Goal: Task Accomplishment & Management: Complete application form

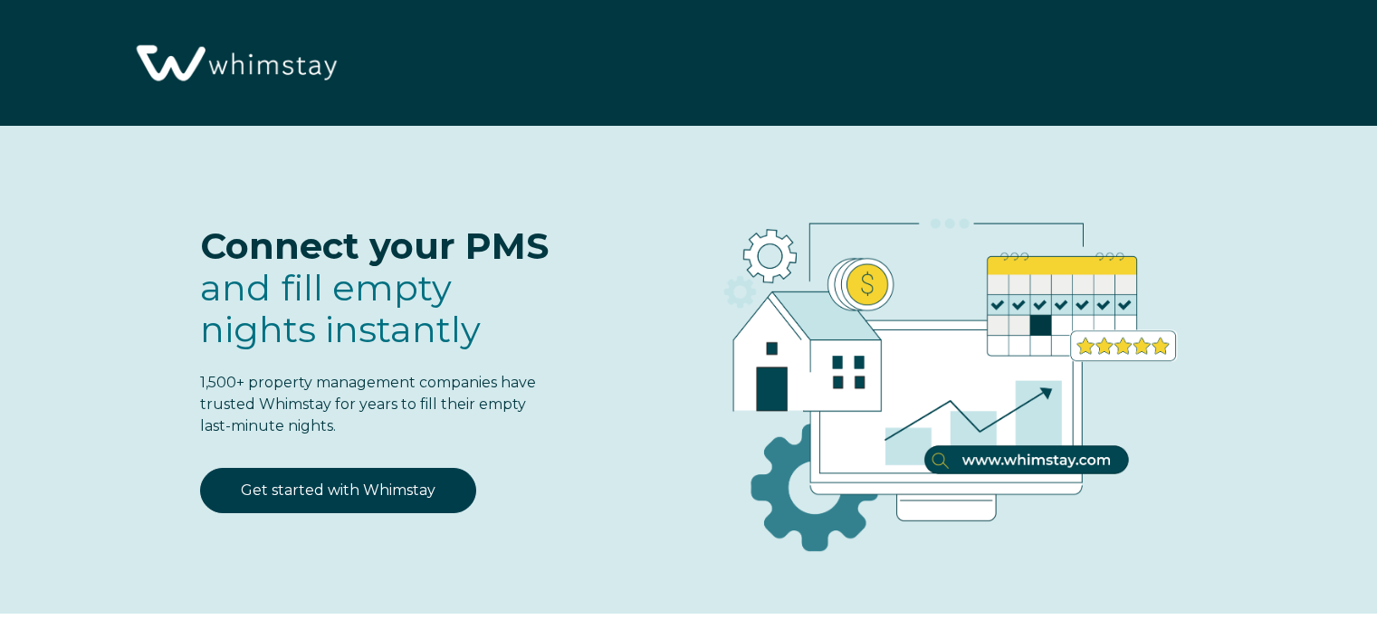
select select "US"
select select "Standard"
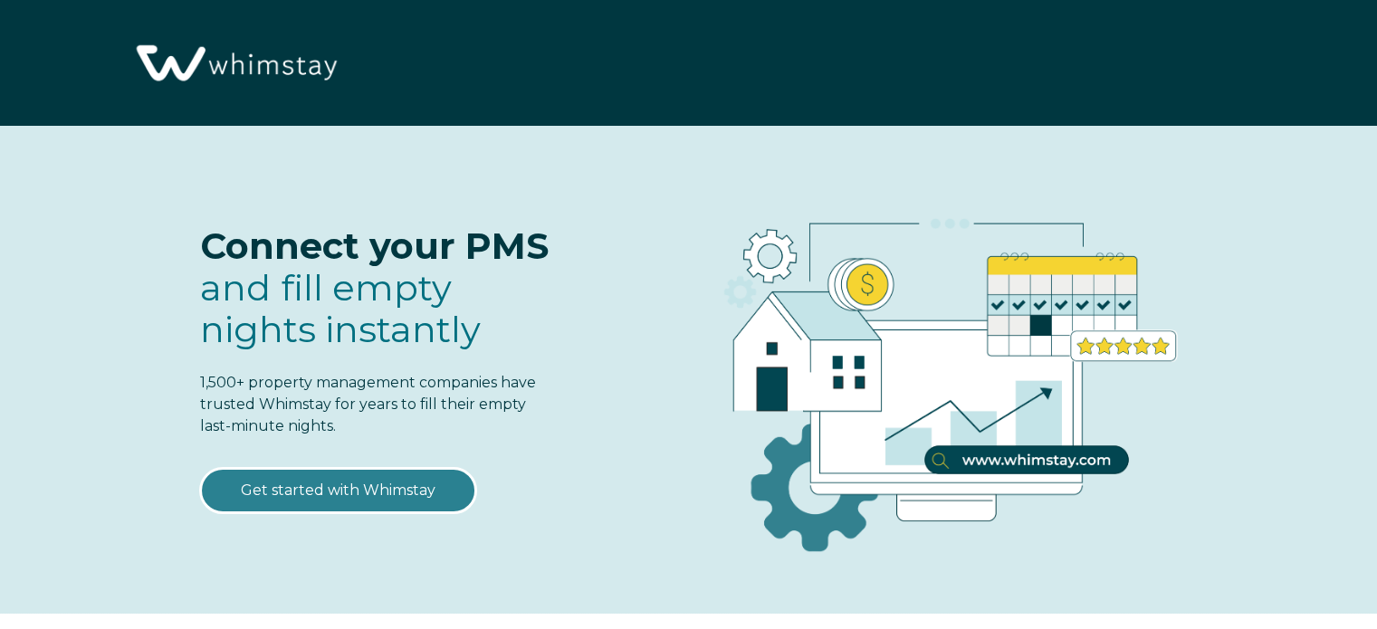
click at [308, 497] on link "Get started with Whimstay" at bounding box center [338, 490] width 276 height 45
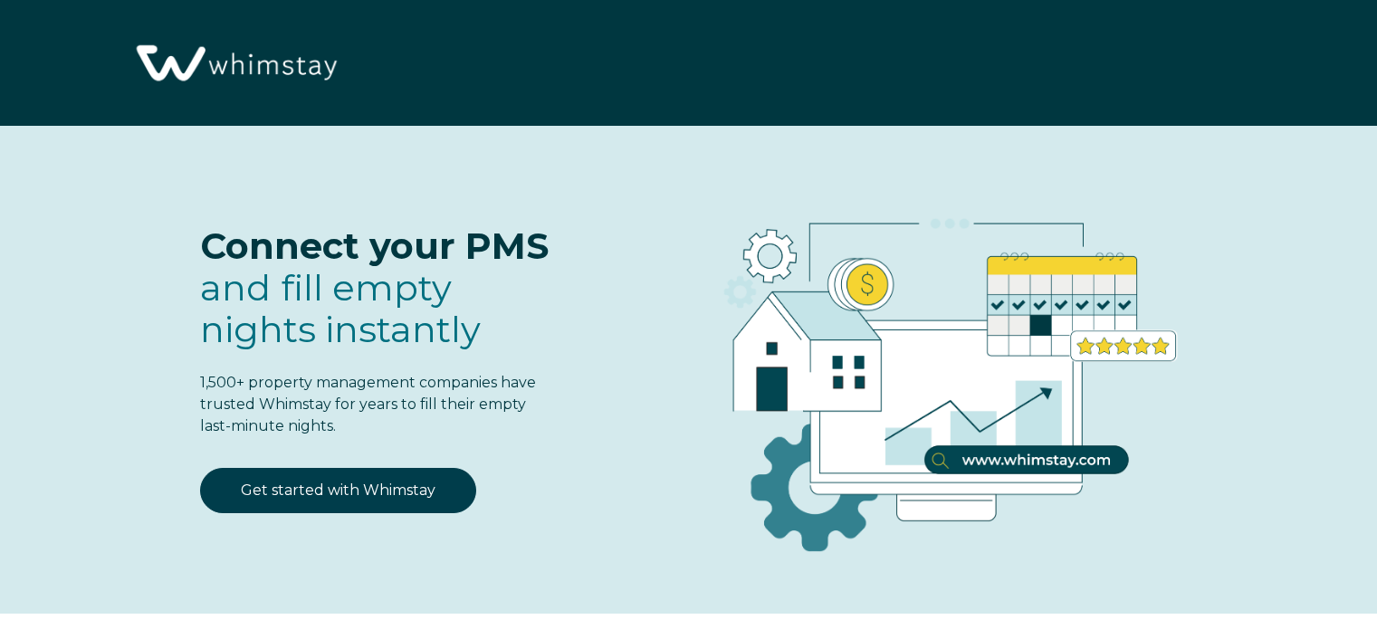
scroll to position [2239, 0]
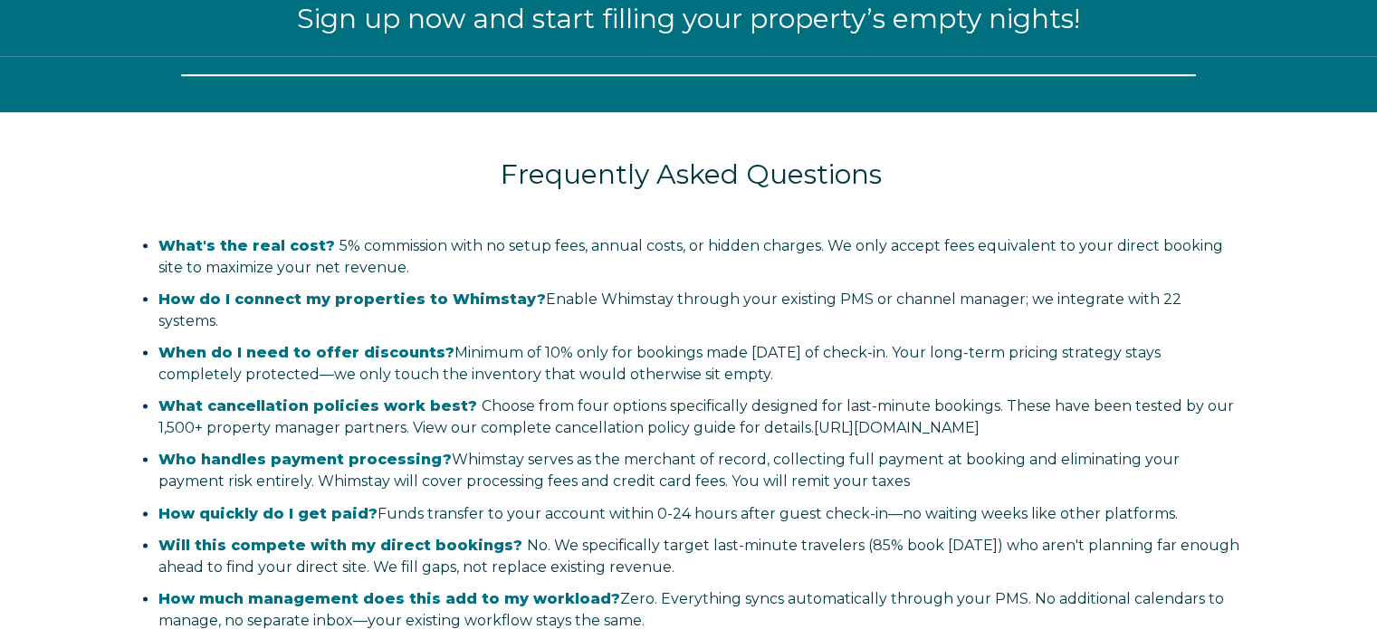
select select "US"
select select "Standard"
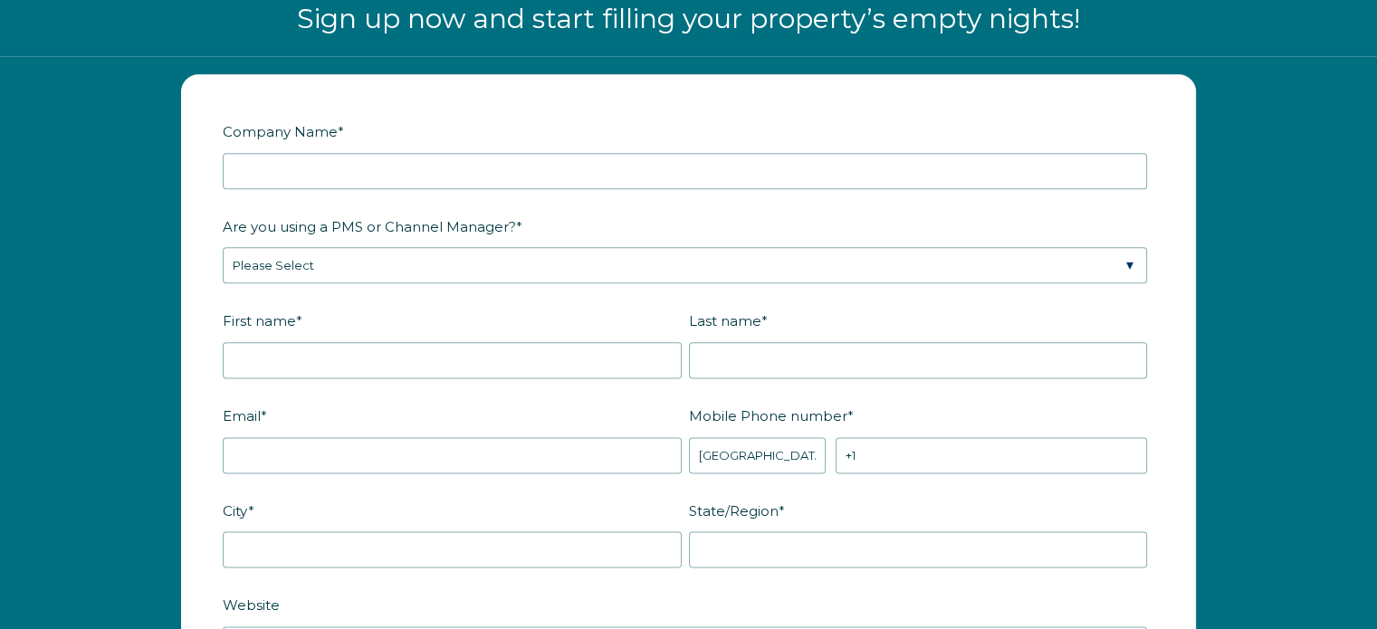
scroll to position [0, 0]
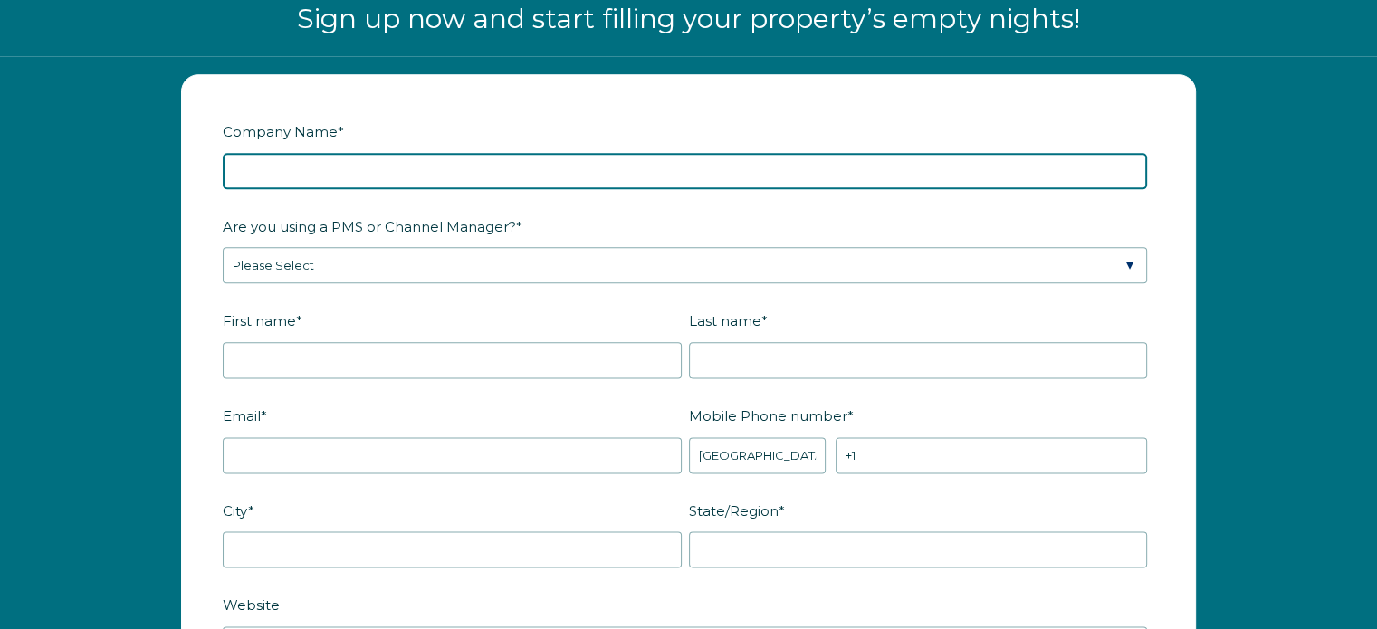
click at [319, 172] on input "Company Name *" at bounding box center [685, 171] width 925 height 36
type input "Casas Bellas"
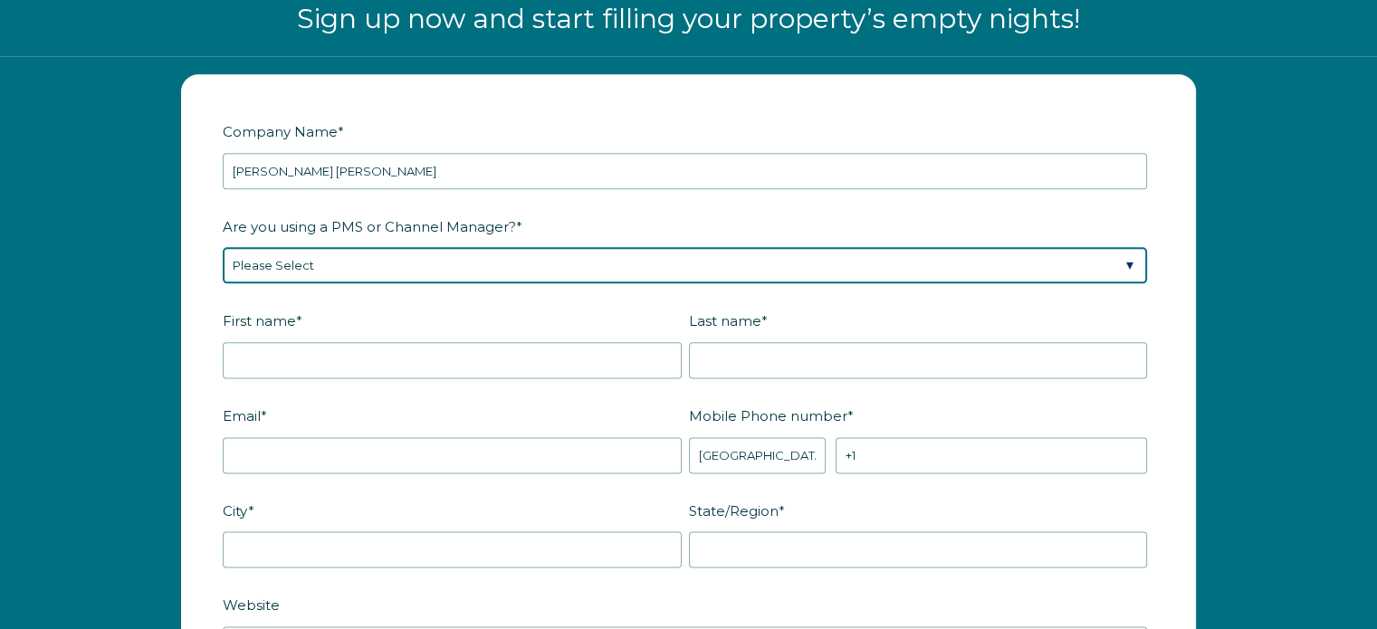
select select "Hostaway"
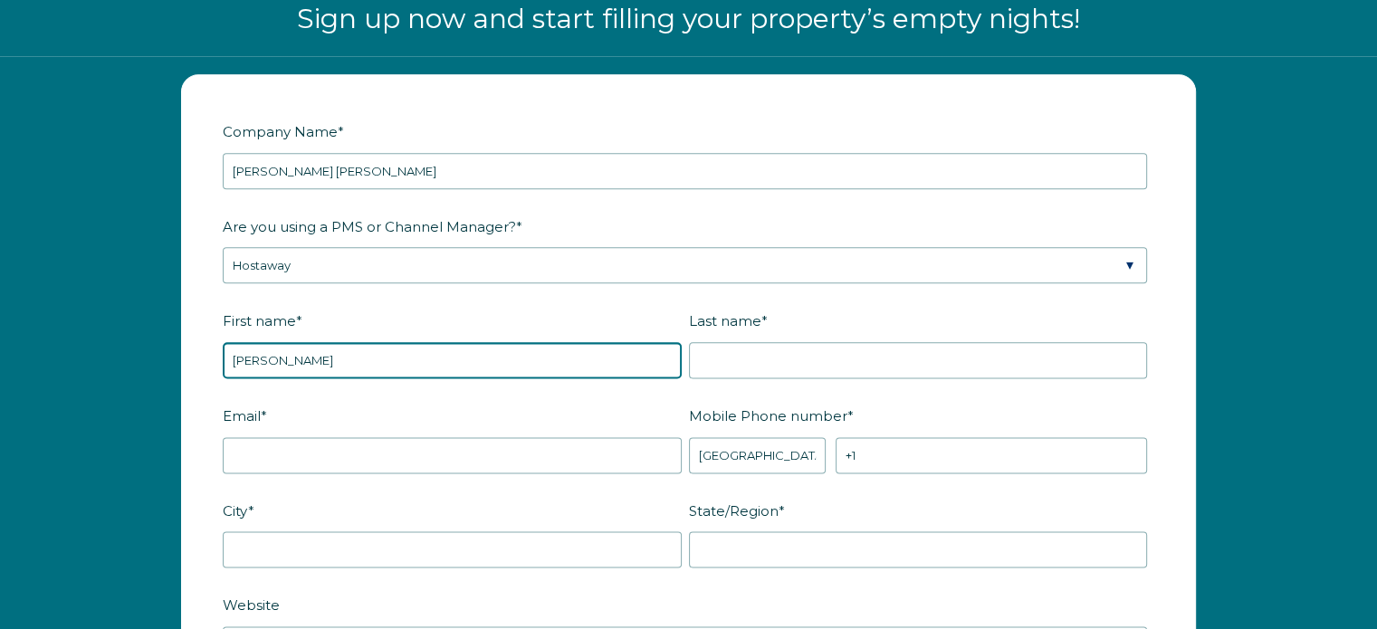
type input "Janet"
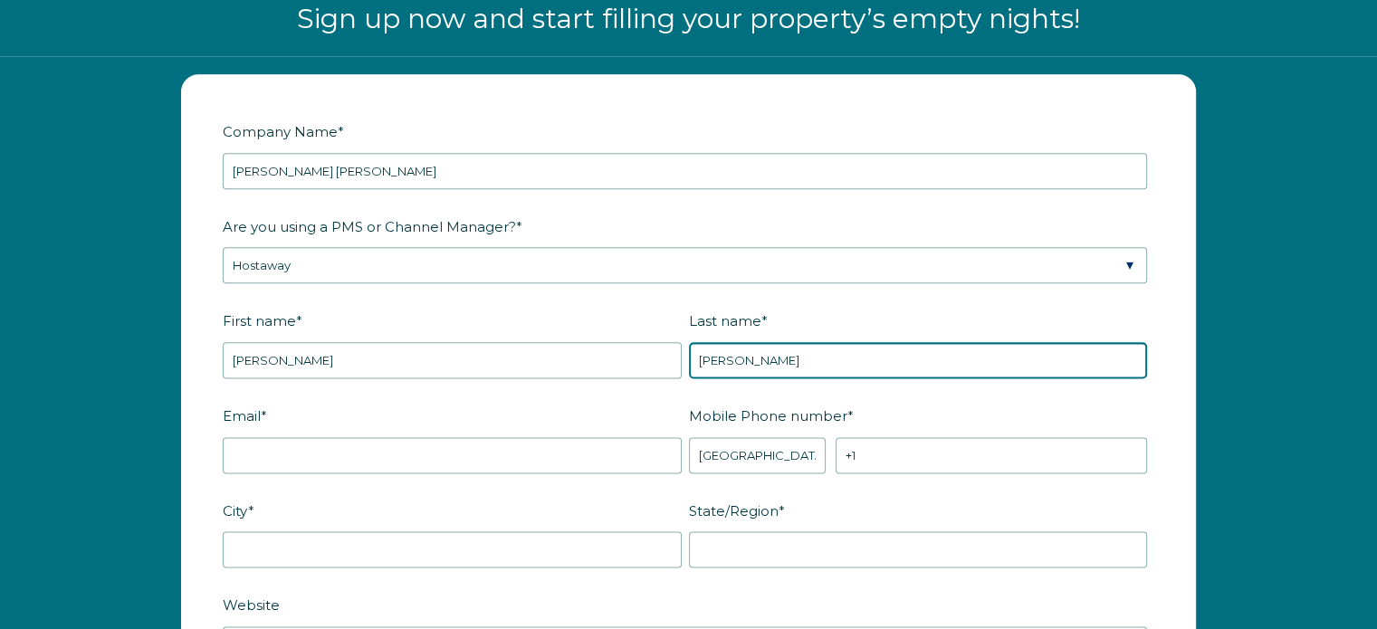
type input "Olvera"
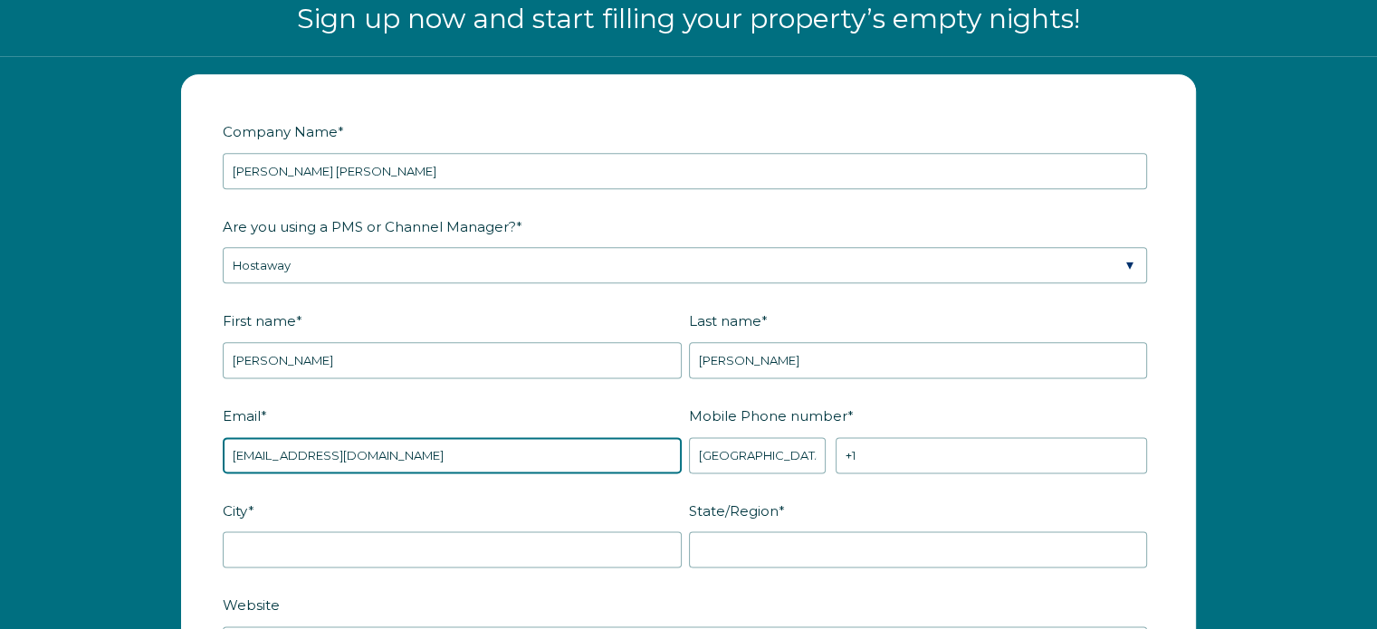
type input "jntolvera5@gmail.com"
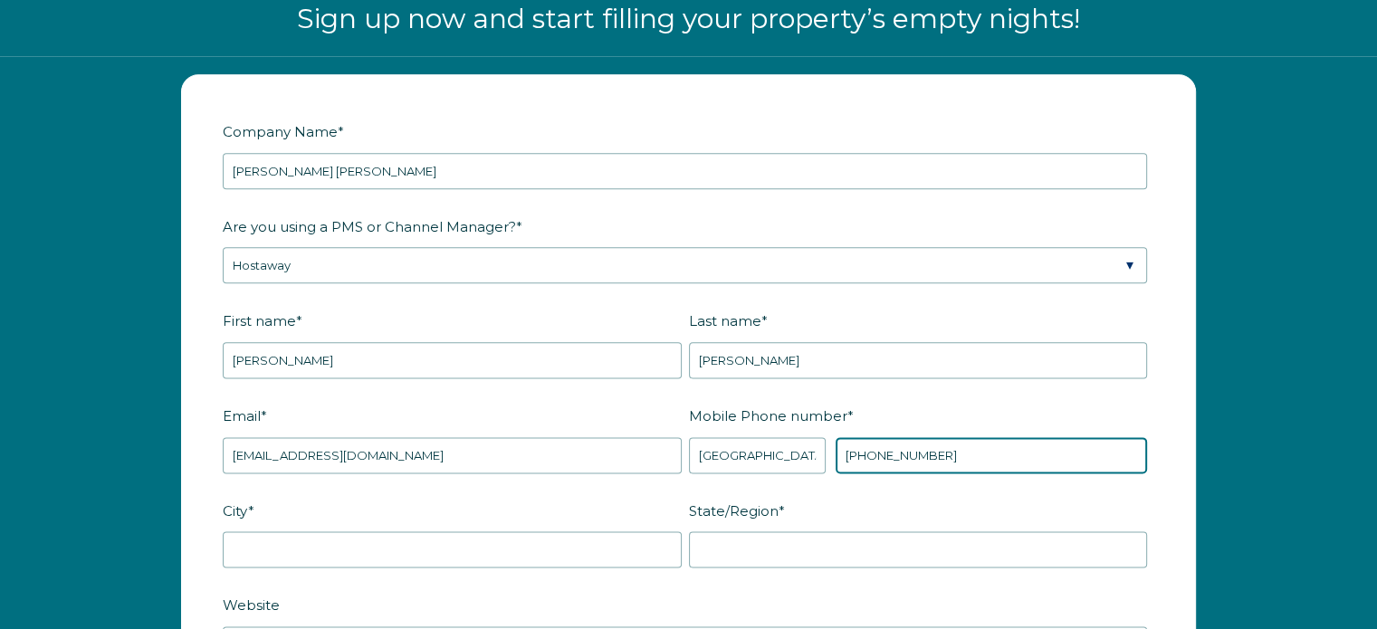
type input "+1 52046175555"
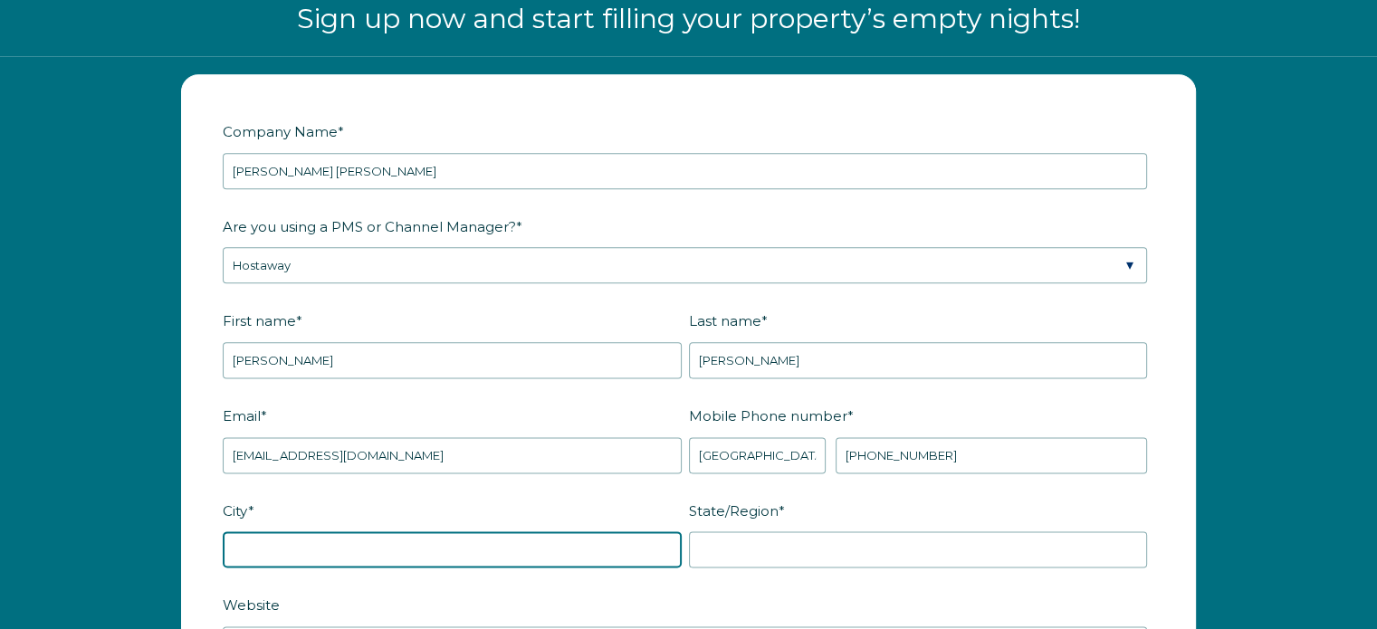
click at [283, 536] on input "City *" at bounding box center [452, 550] width 459 height 36
type input "Tucson"
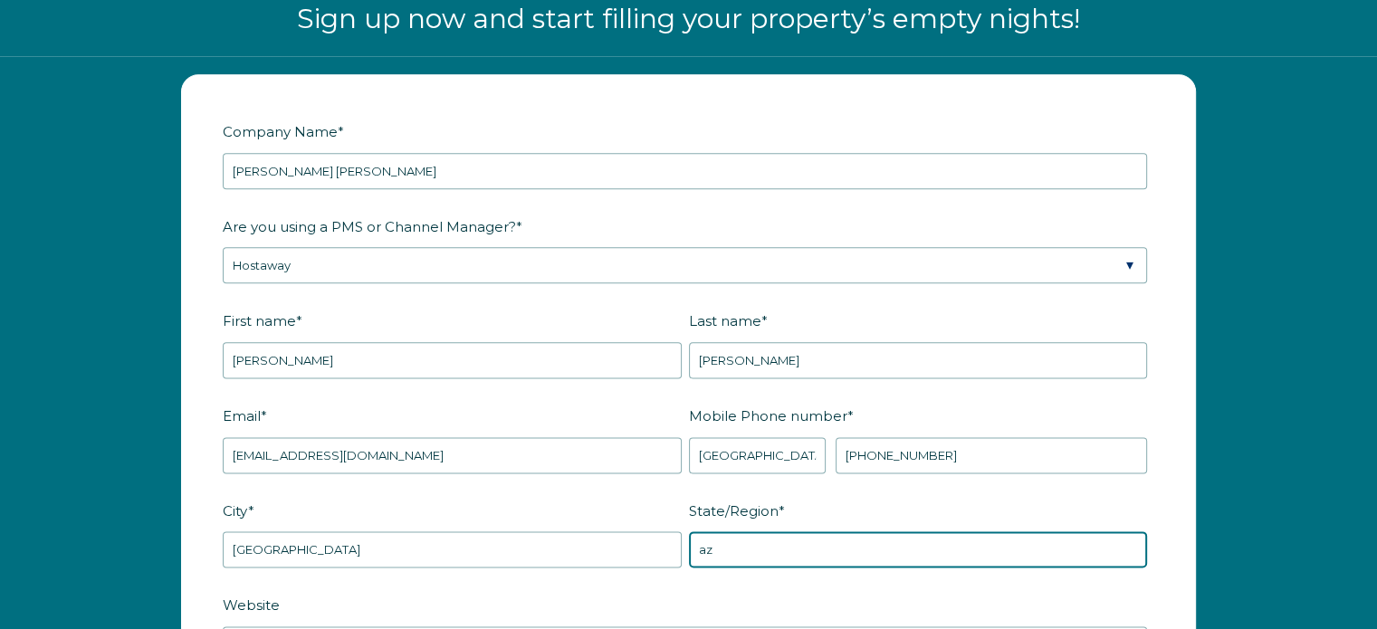
type input "a"
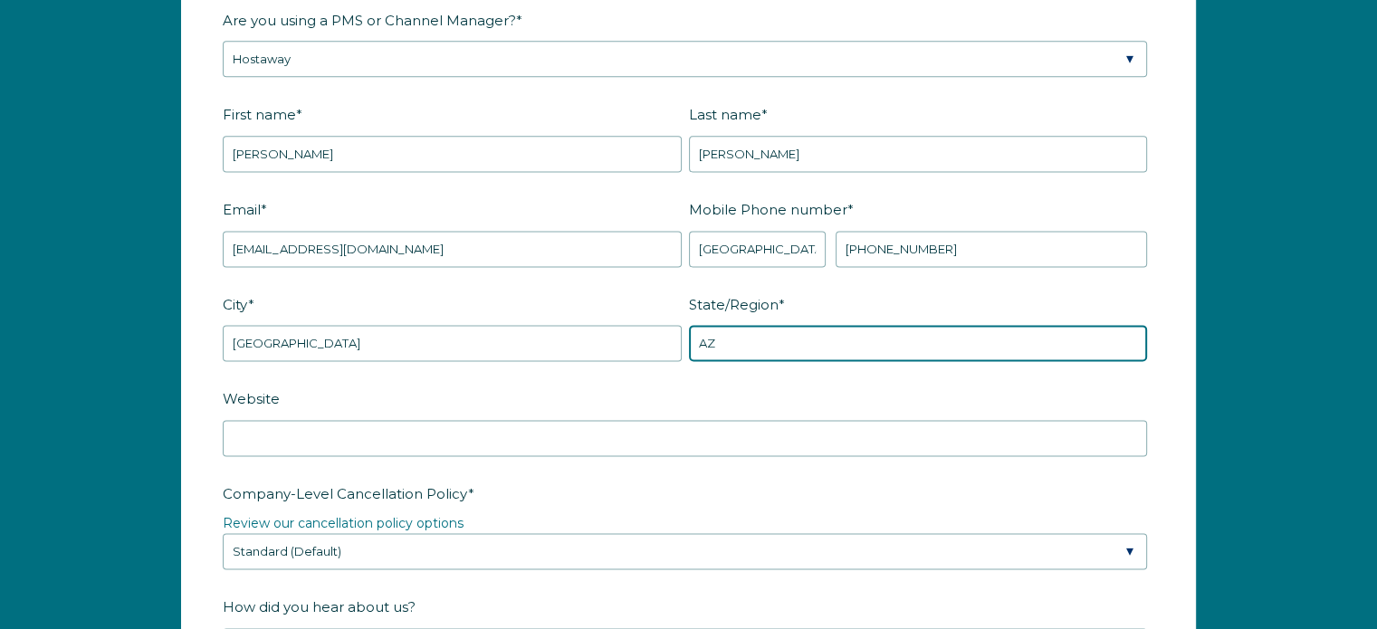
scroll to position [2462, 0]
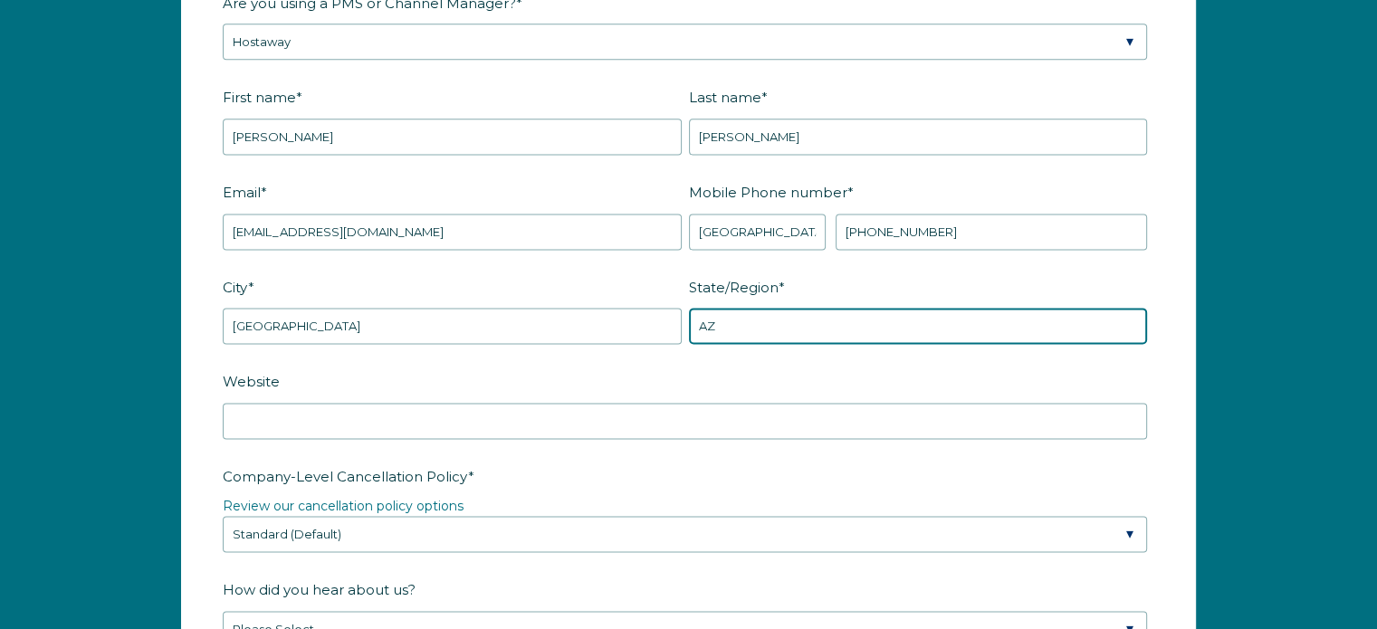
type input "AZ"
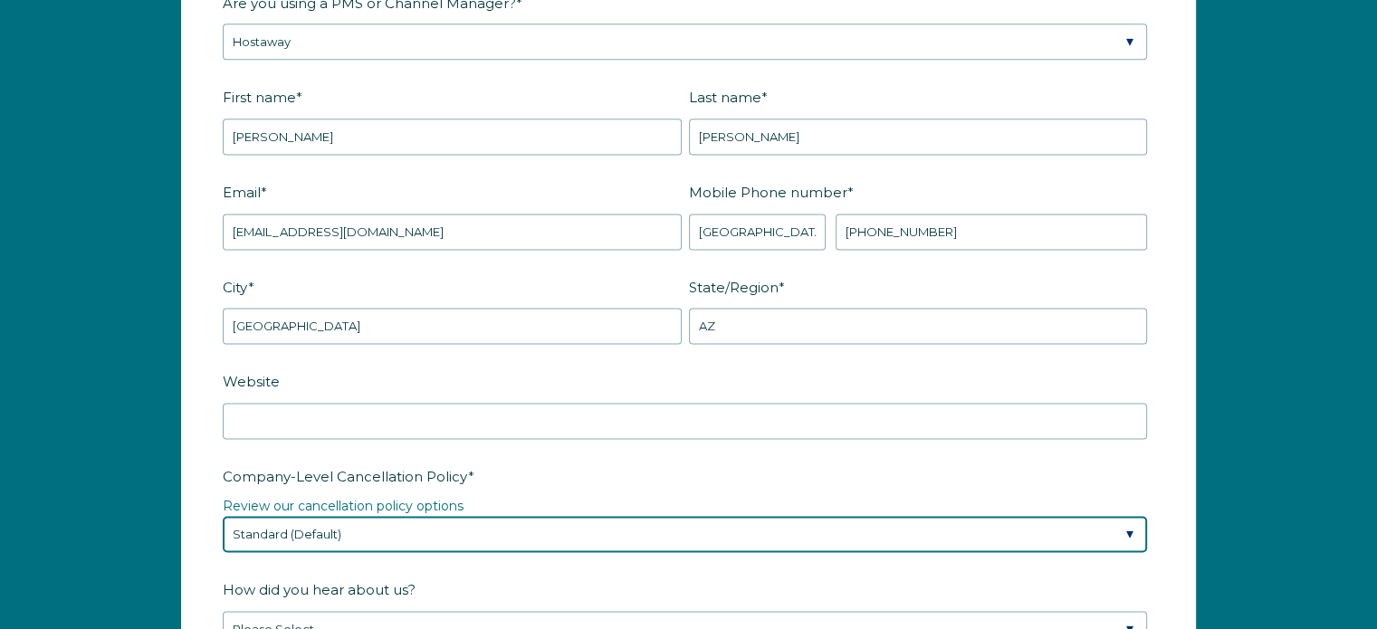
click at [433, 533] on select "Please Select Partial Standard (Default) Moderate Strict" at bounding box center [685, 534] width 925 height 36
select select "Strict"
click at [223, 516] on select "Please Select Partial Standard (Default) Moderate Strict" at bounding box center [685, 534] width 925 height 36
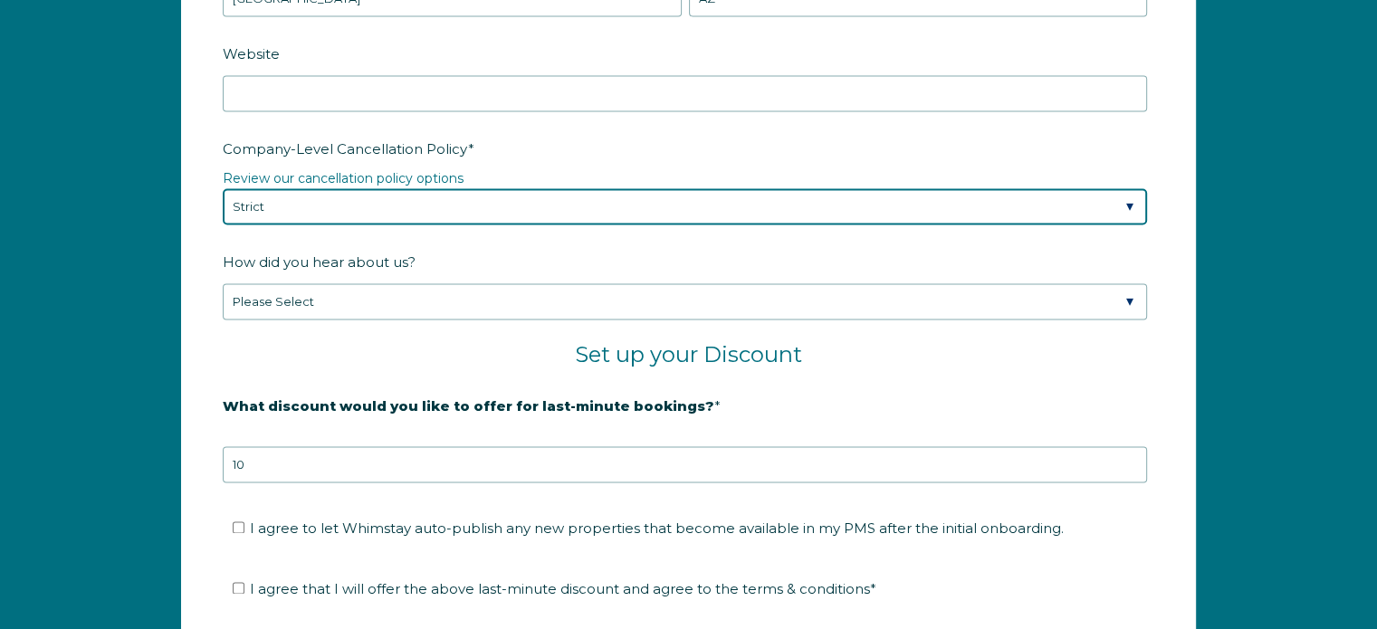
scroll to position [2778, 0]
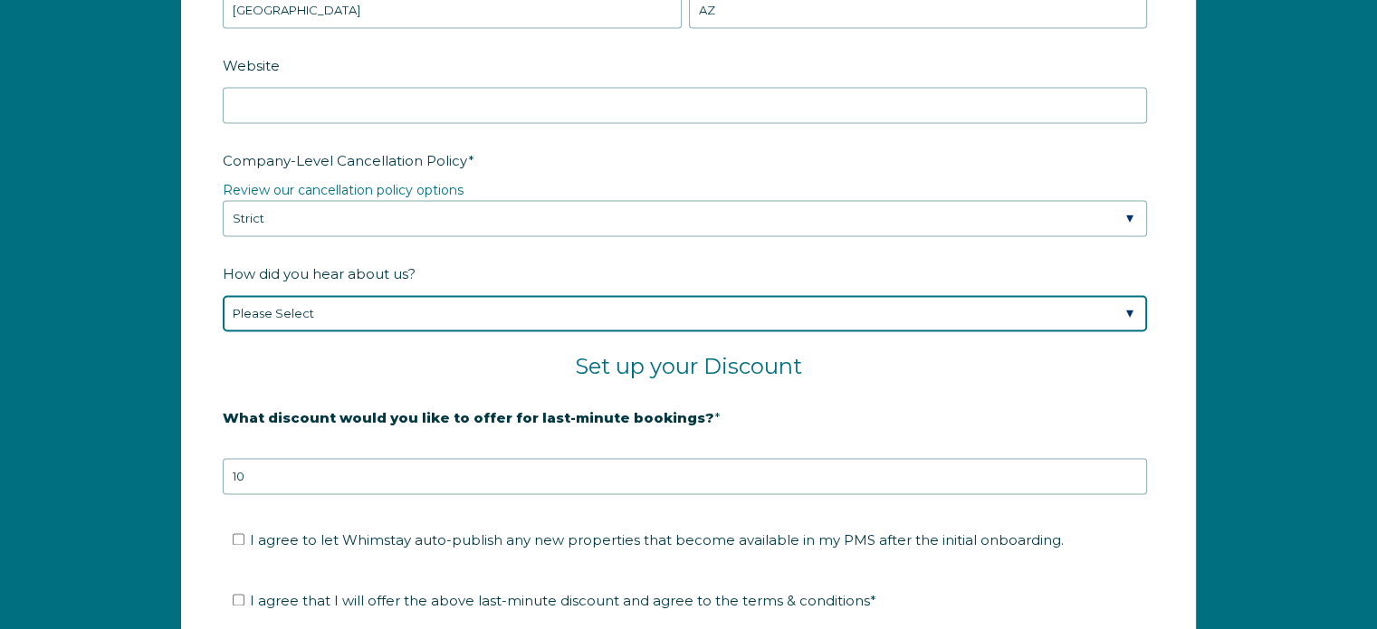
click at [677, 311] on select "Please Select Found Whimstay through a Google search Spoke to a Whimstay salesp…" at bounding box center [685, 313] width 925 height 36
select select "Podcast"
click at [223, 295] on select "Please Select Found Whimstay through a Google search Spoke to a Whimstay salesp…" at bounding box center [685, 313] width 925 height 36
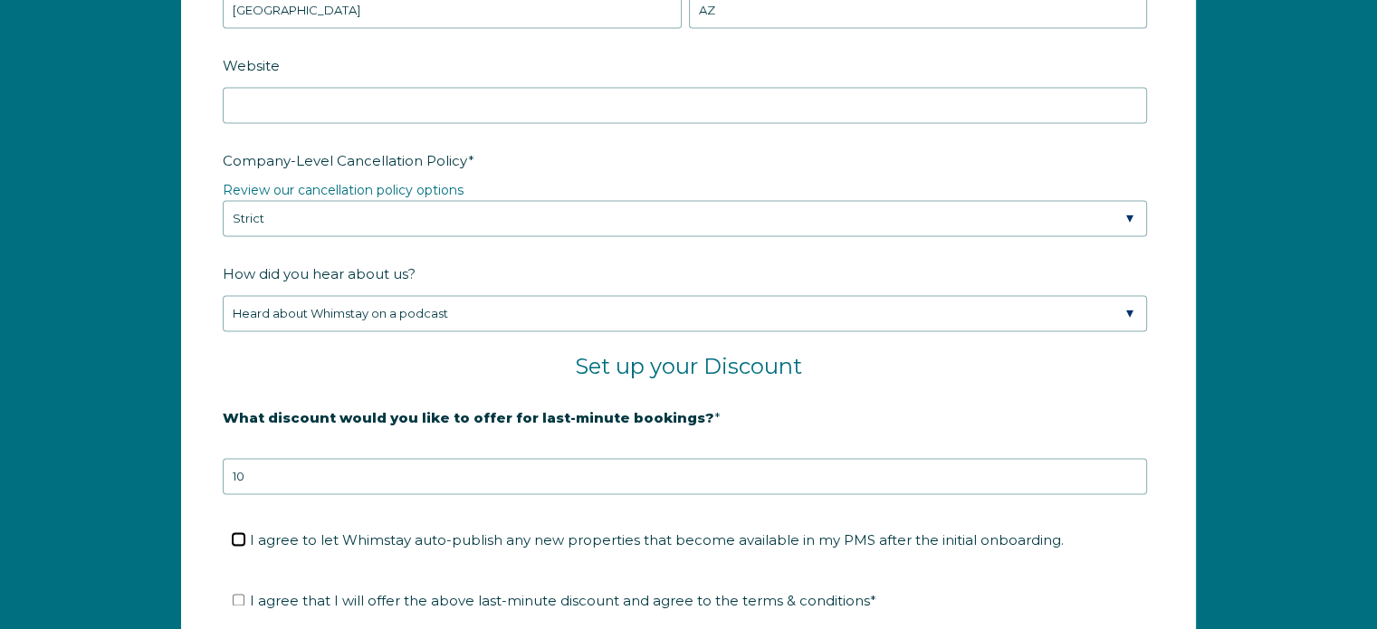
click at [235, 533] on input "I agree to let Whimstay auto-publish any new properties that become available i…" at bounding box center [239, 539] width 12 height 12
checkbox input "true"
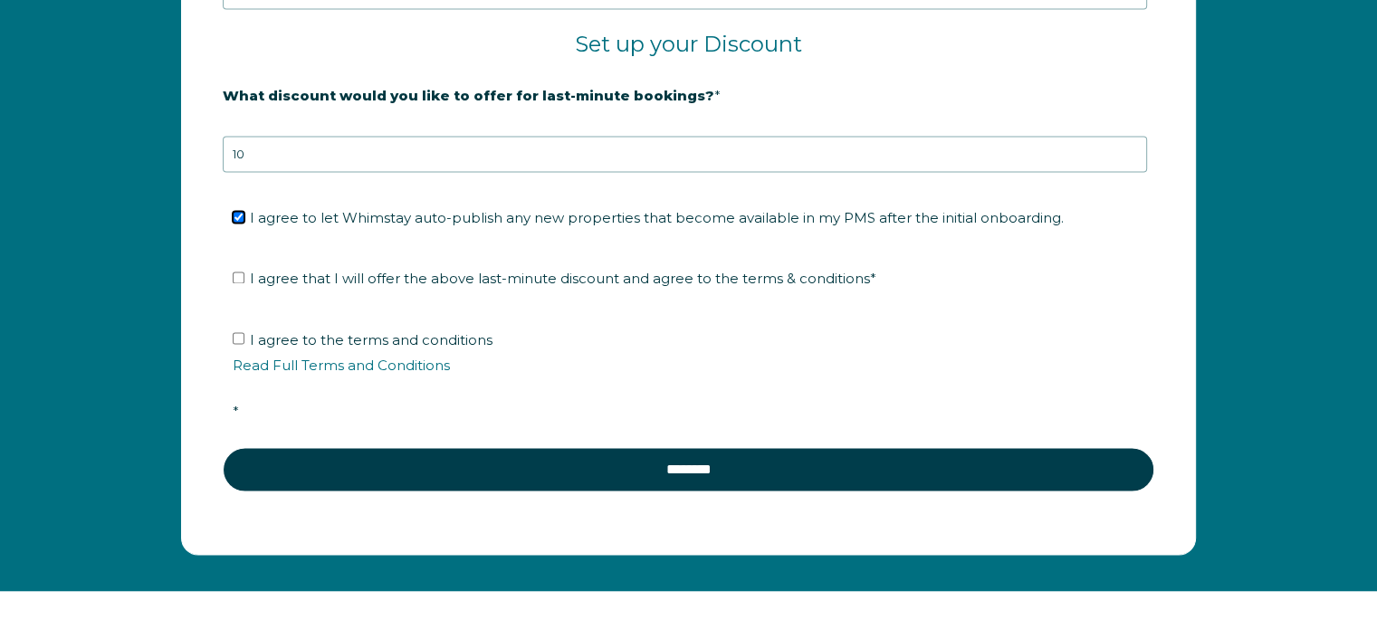
scroll to position [3058, 0]
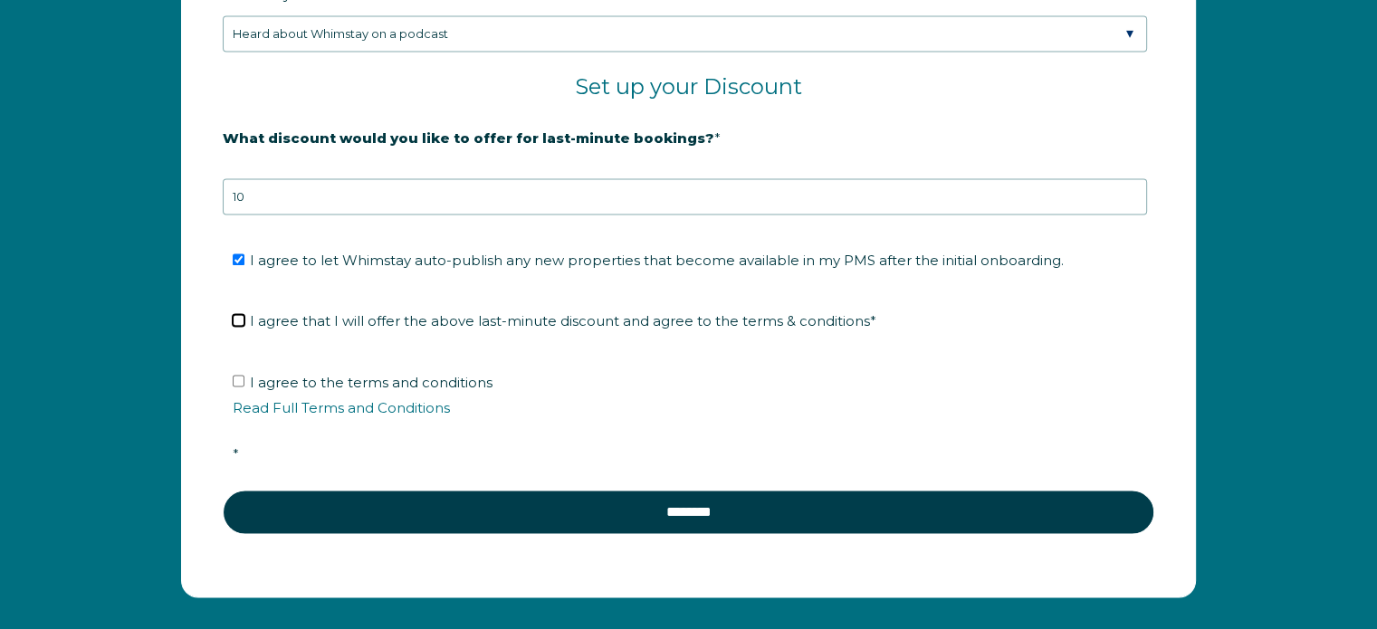
click at [242, 316] on input "I agree that I will offer the above last-minute discount and agree to the terms…" at bounding box center [239, 320] width 12 height 12
checkbox input "true"
click at [240, 375] on input "I agree to the terms and conditions Read Full Terms and Conditions *" at bounding box center [239, 381] width 12 height 12
checkbox input "true"
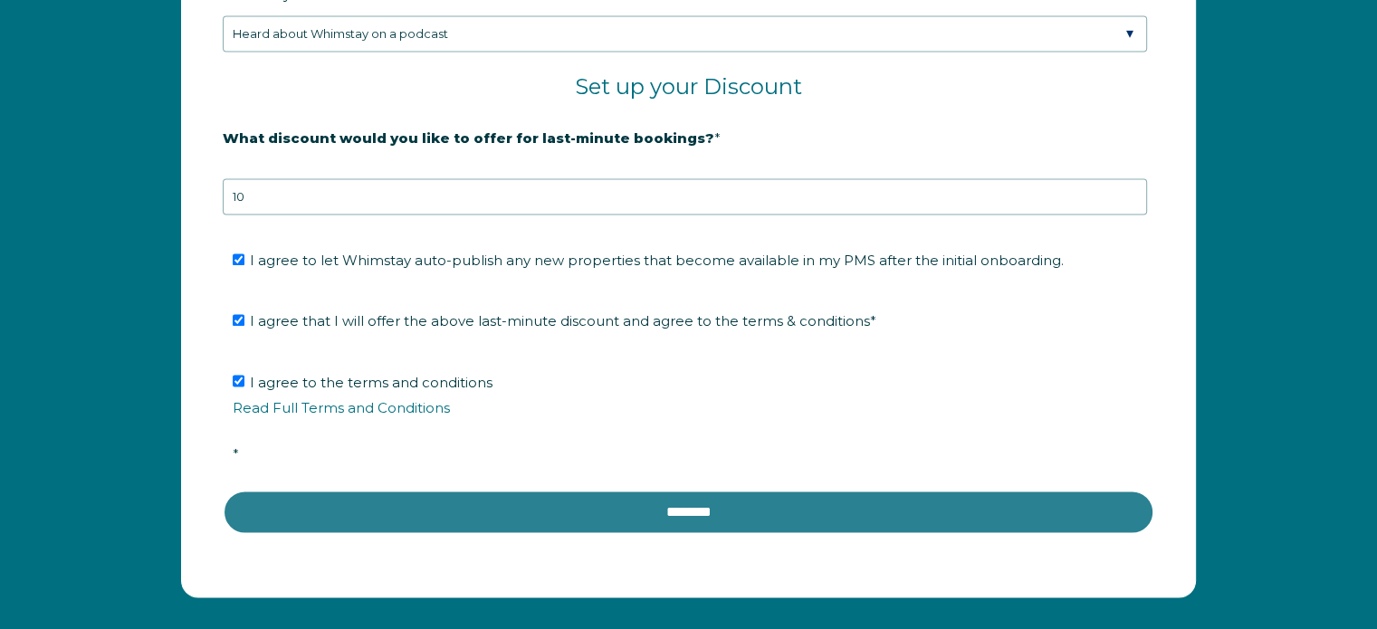
click at [524, 521] on input "********" at bounding box center [689, 511] width 932 height 43
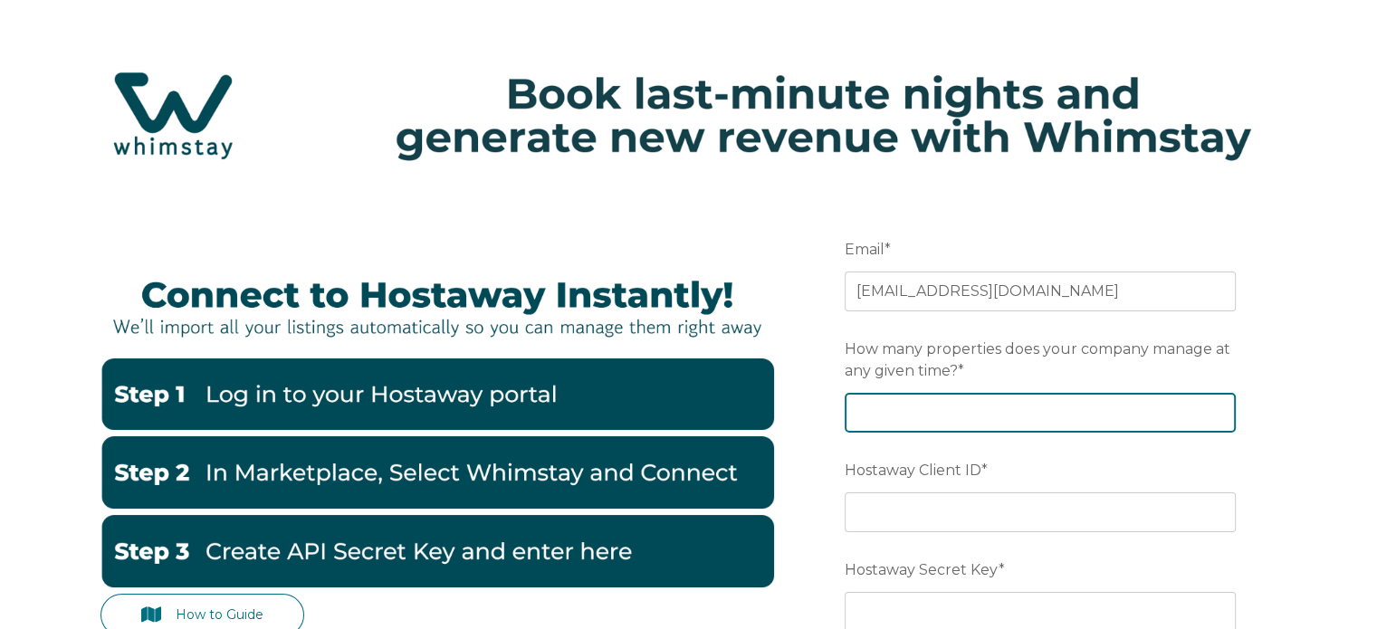
click at [1021, 422] on input "How many properties does your company manage at any given time? *" at bounding box center [1040, 413] width 391 height 40
type input "11"
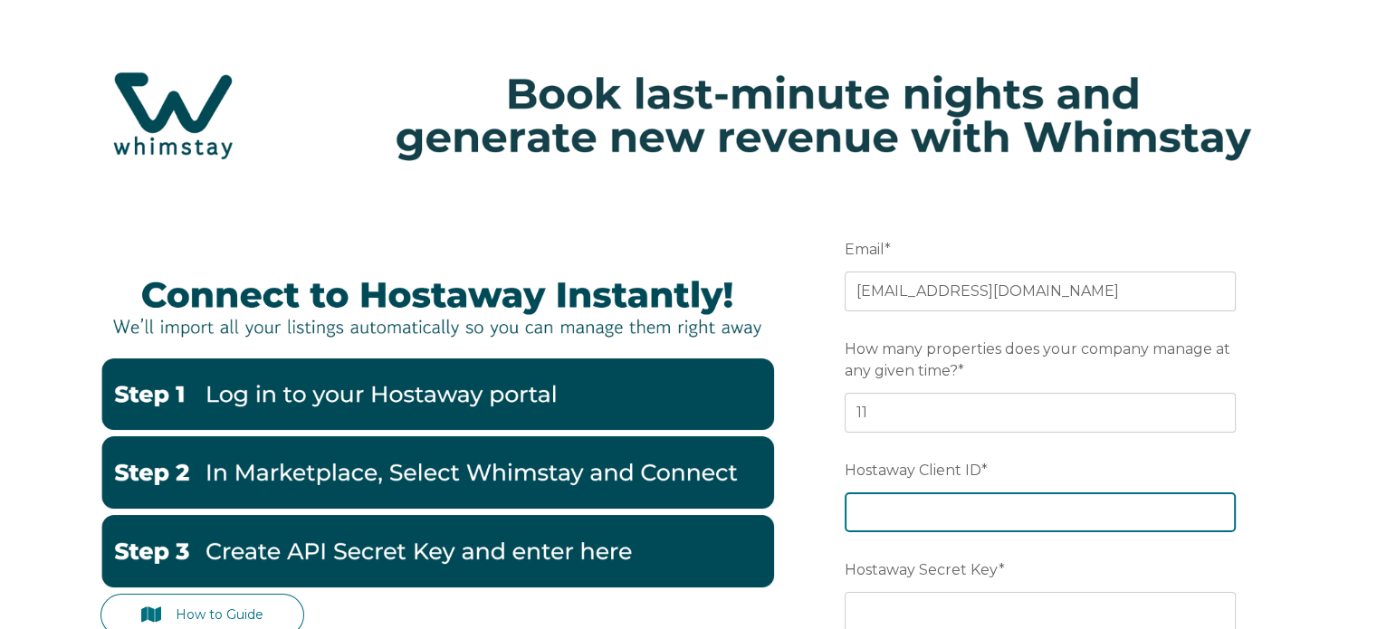
click at [971, 517] on input "Hostaway Client ID *" at bounding box center [1040, 513] width 391 height 40
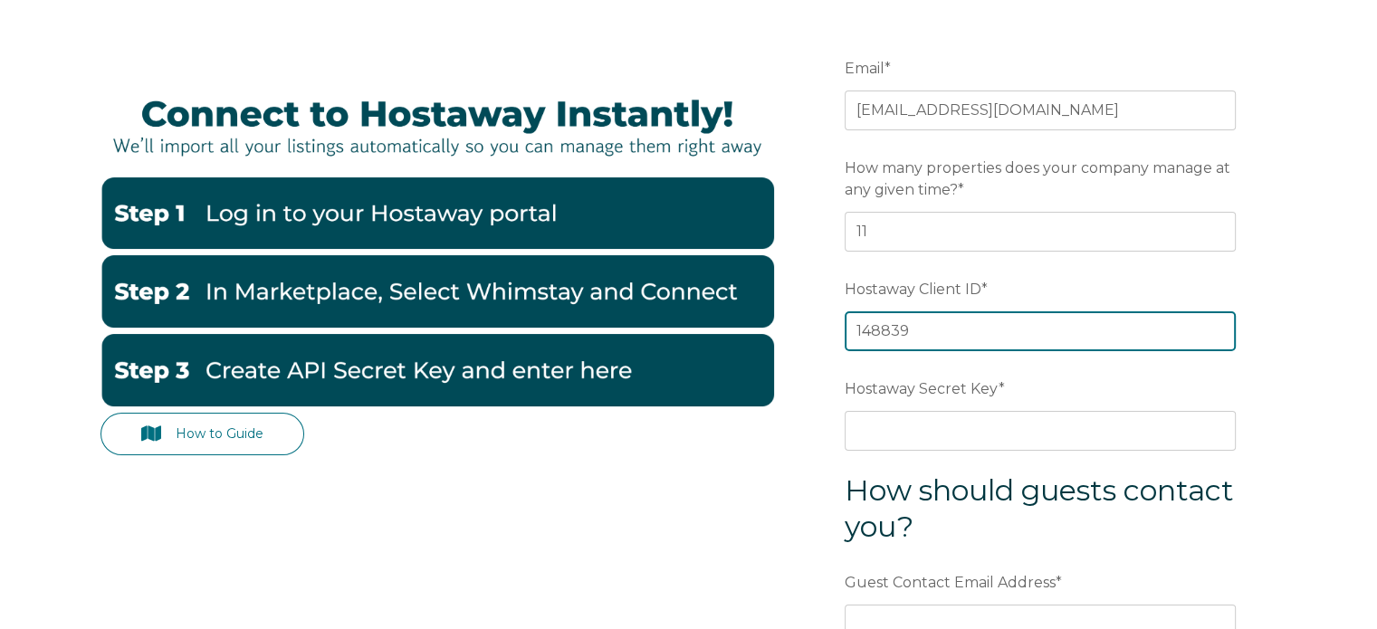
scroll to position [187, 0]
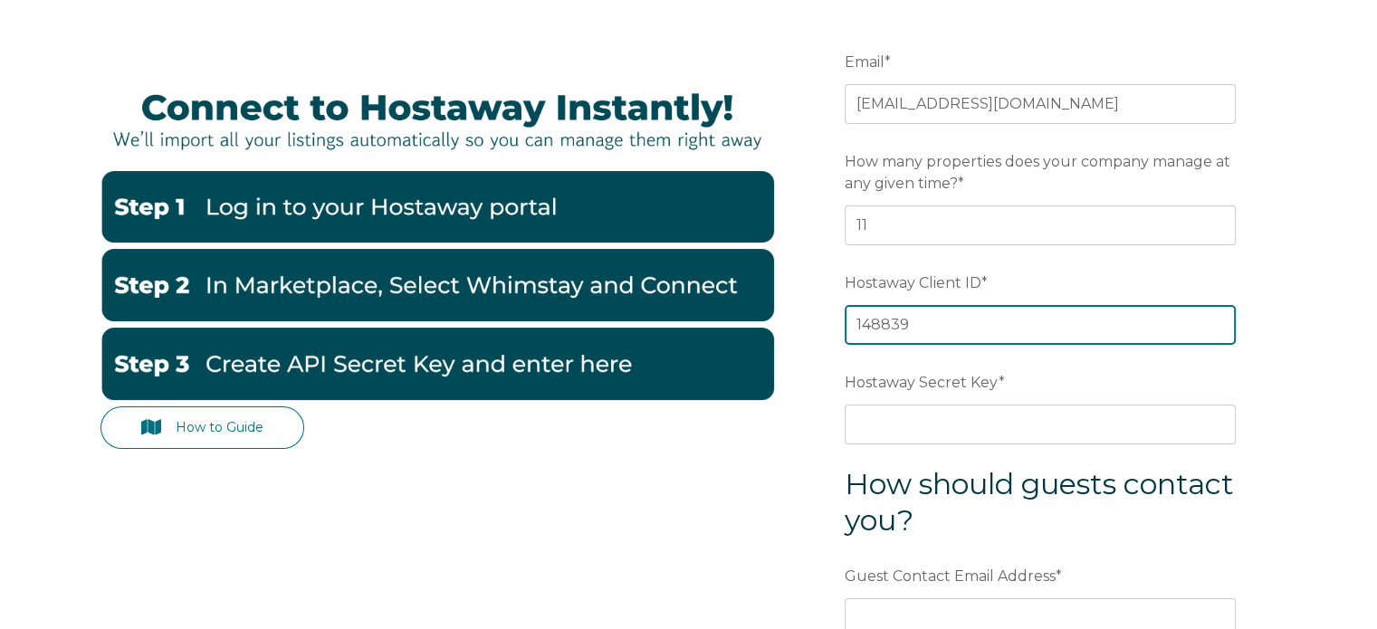
type input "148839"
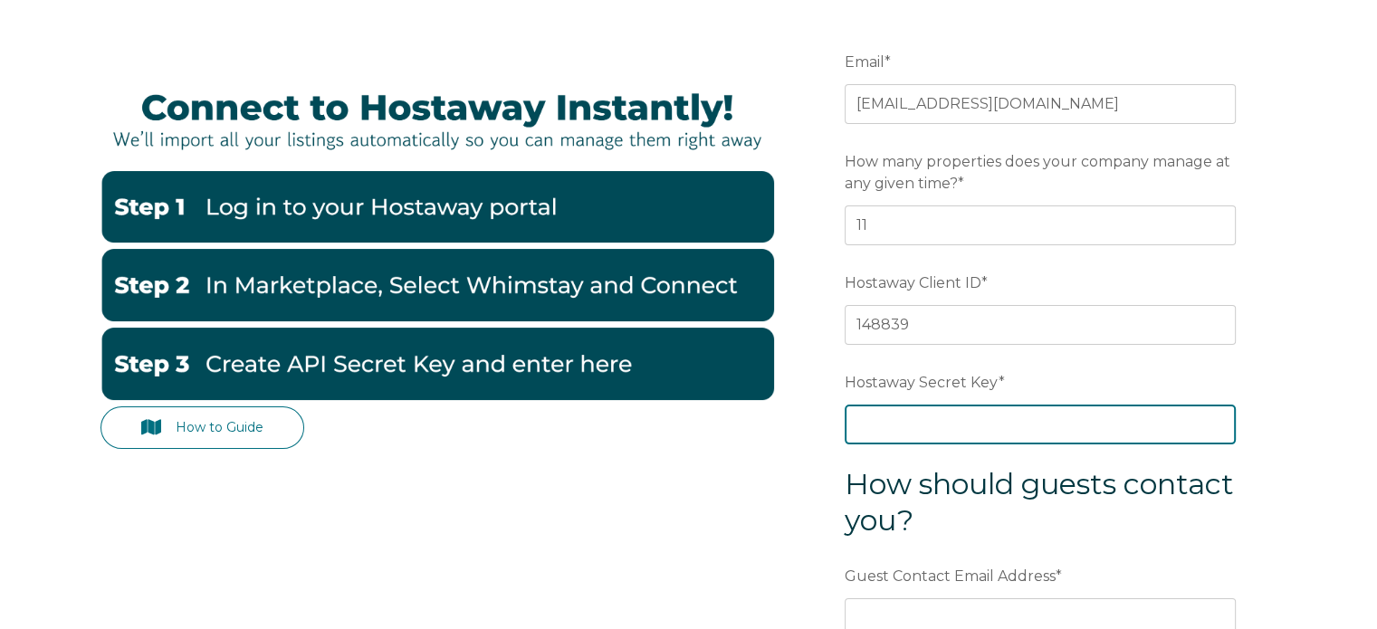
click at [896, 423] on input "Hostaway Secret Key *" at bounding box center [1040, 425] width 391 height 40
paste input "545fbcfb07b8c259f22a16ff9230e5ea1273983aa8670935f71d546380fac7e3"
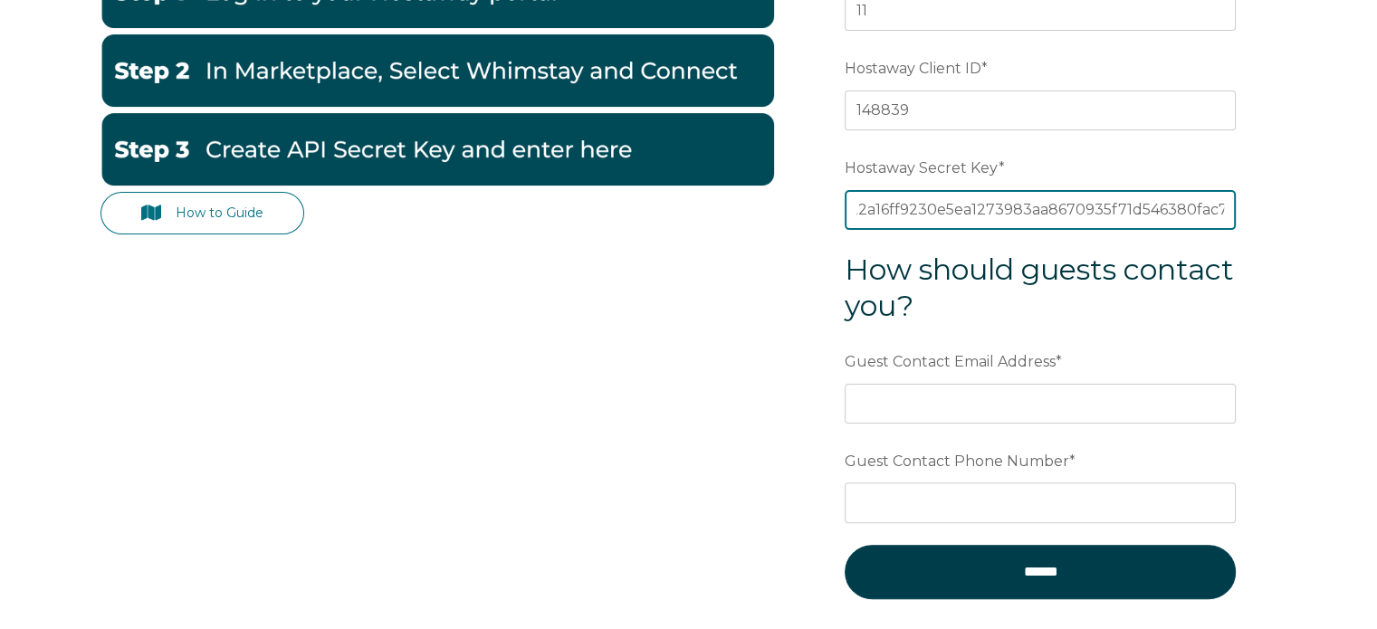
scroll to position [402, 0]
type input "545fbcfb07b8c259f22a16ff9230e5ea1273983aa8670935f71d546380fac7e3"
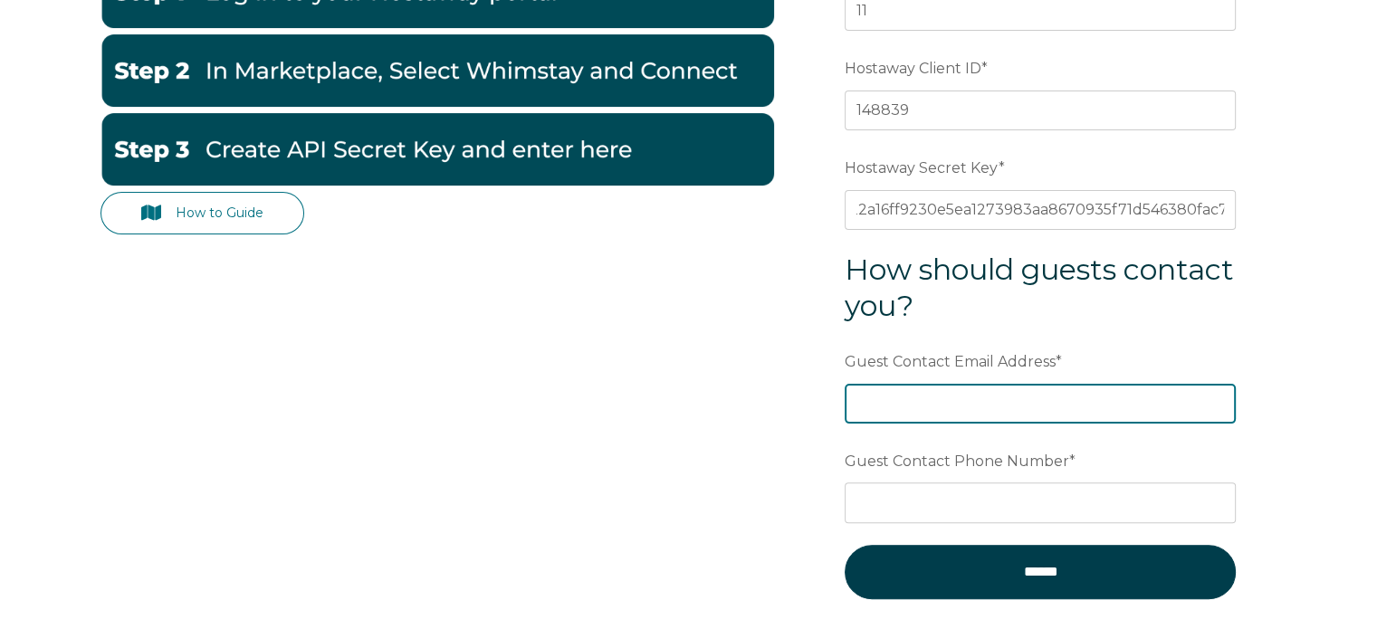
scroll to position [0, 0]
click at [969, 393] on input "Guest Contact Email Address *" at bounding box center [1040, 404] width 391 height 40
type input "Jntolvera5@gmail.com"
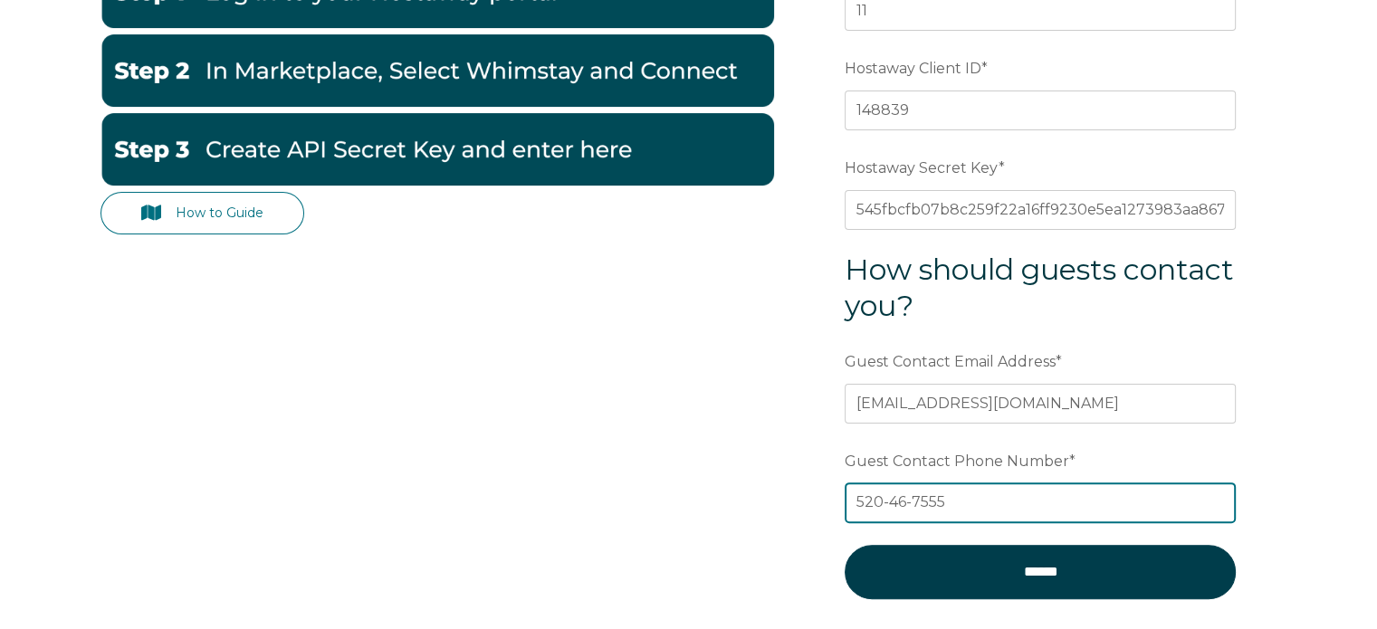
click at [911, 496] on input "520-46-7555" at bounding box center [1040, 503] width 391 height 40
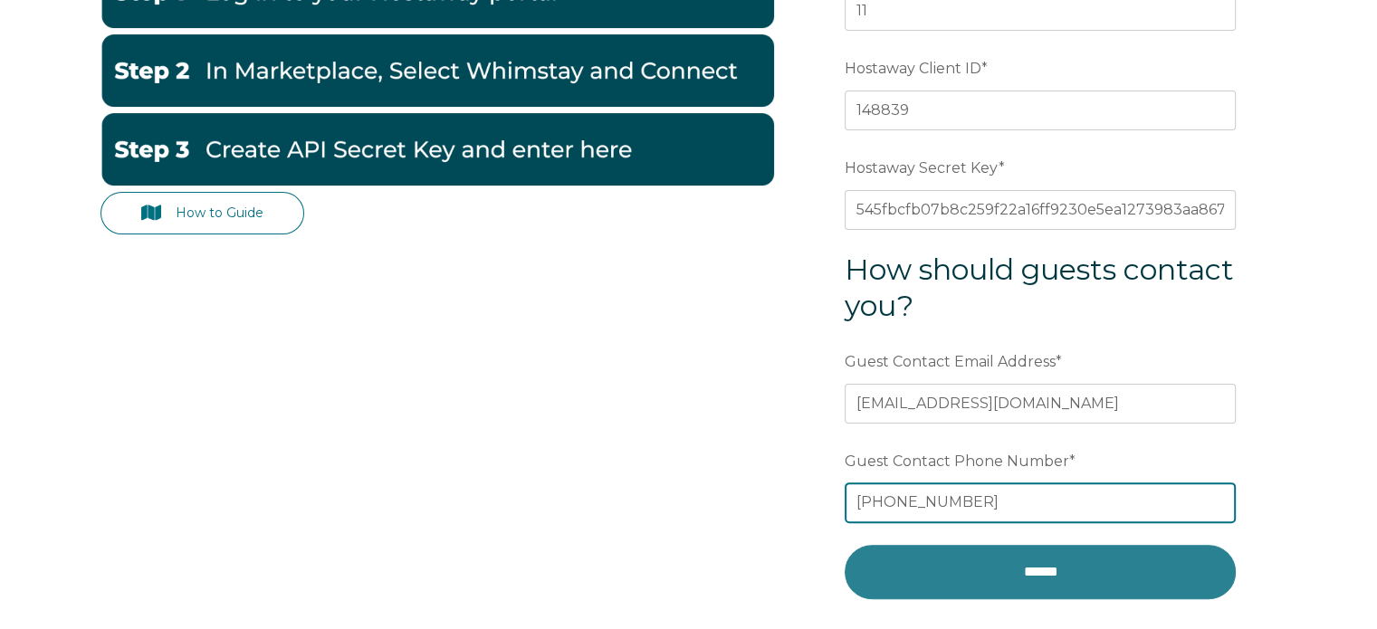
type input "520-461-7555"
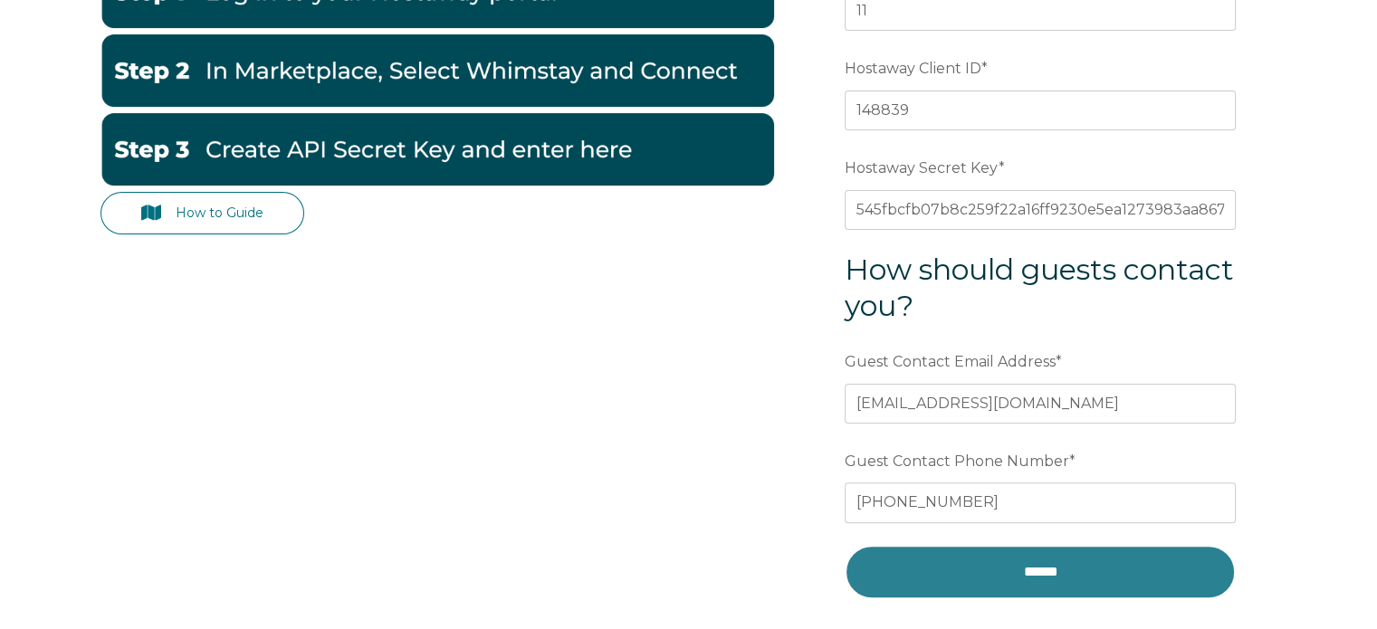
click at [988, 575] on input "******" at bounding box center [1040, 572] width 391 height 54
